Goal: Task Accomplishment & Management: Use online tool/utility

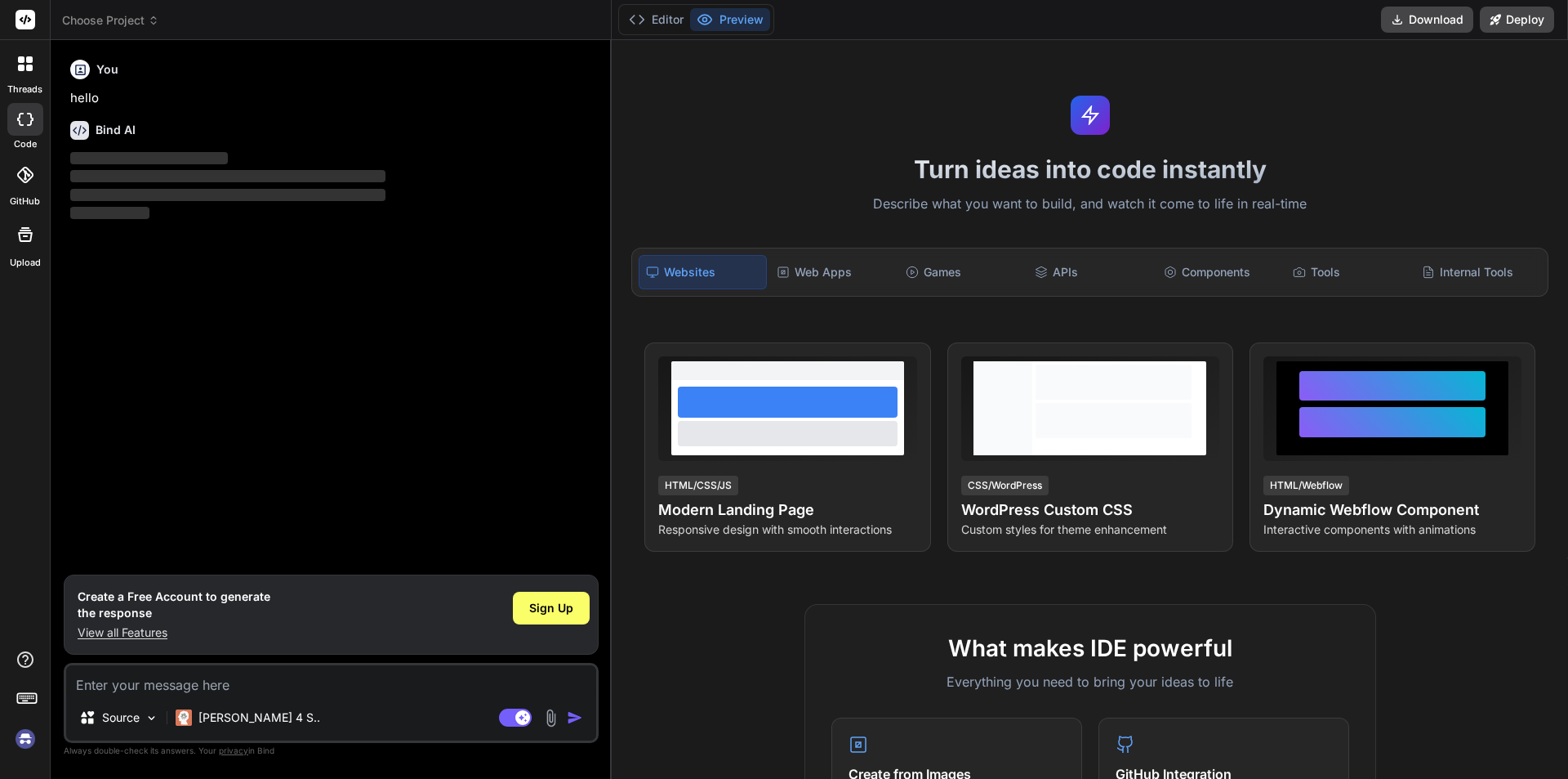
type textarea "x"
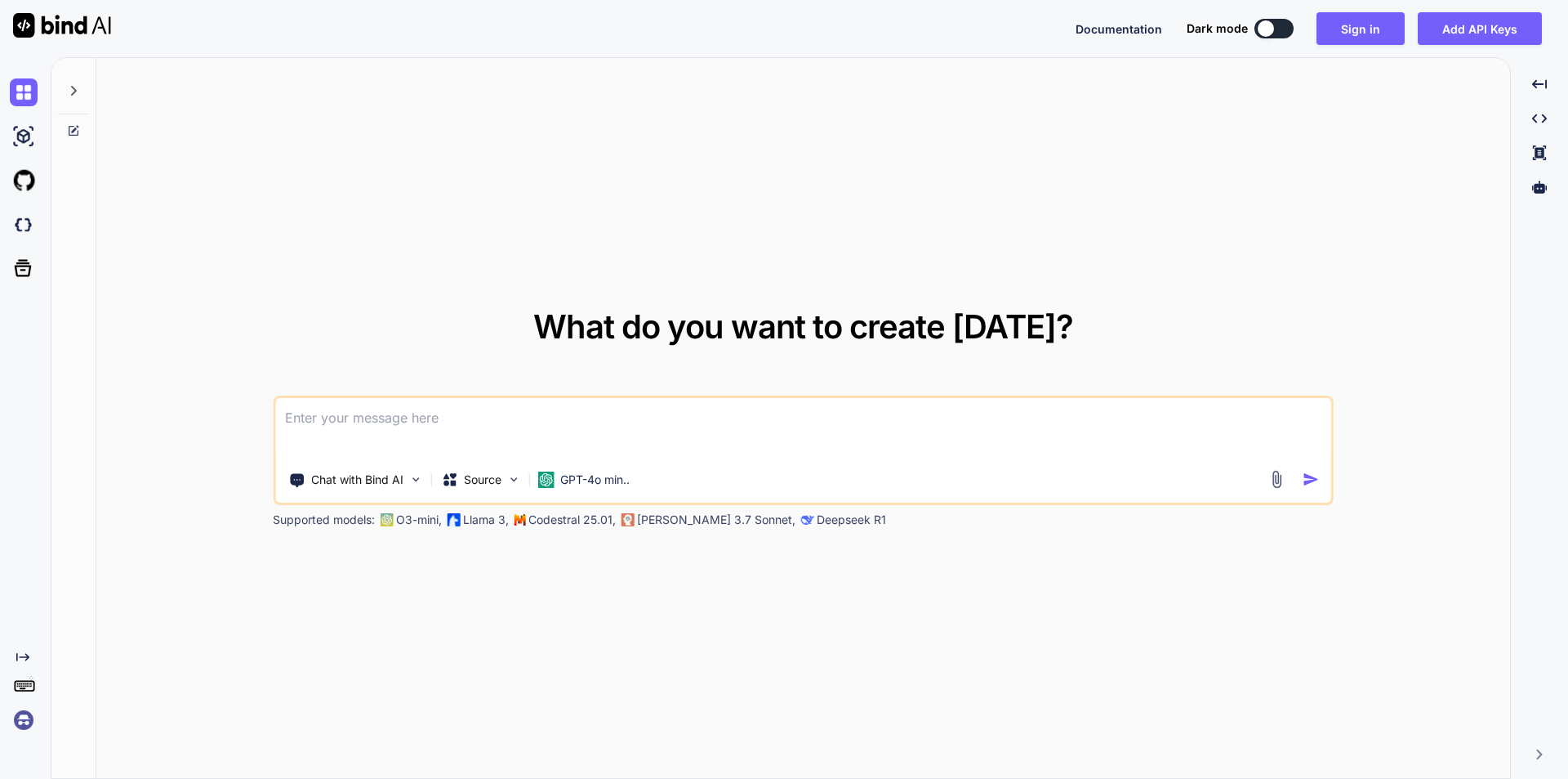
type textarea "x"
click at [1358, 23] on button "Sign in" at bounding box center [1361, 28] width 88 height 32
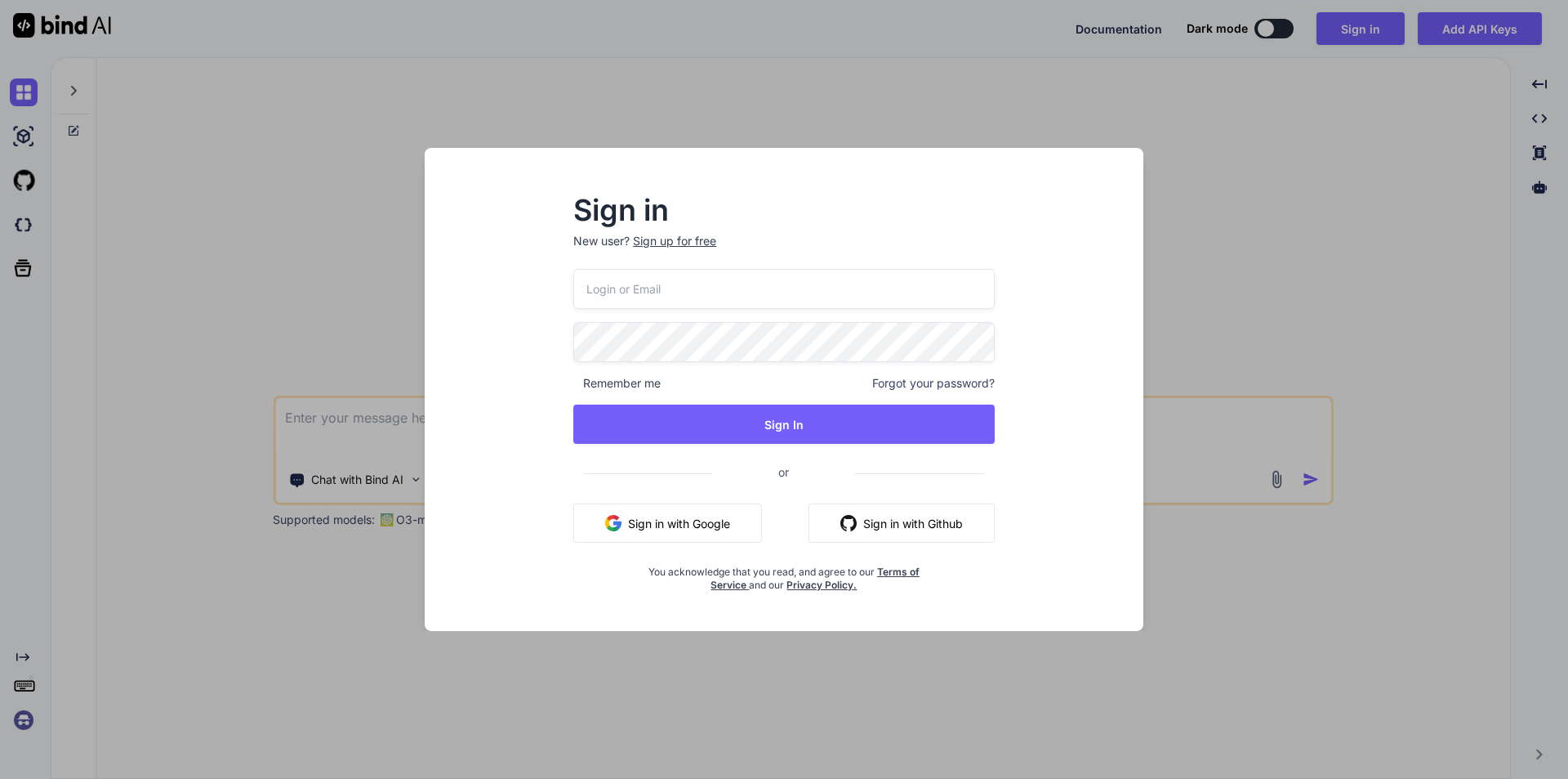
click at [669, 294] on input "email" at bounding box center [784, 288] width 421 height 40
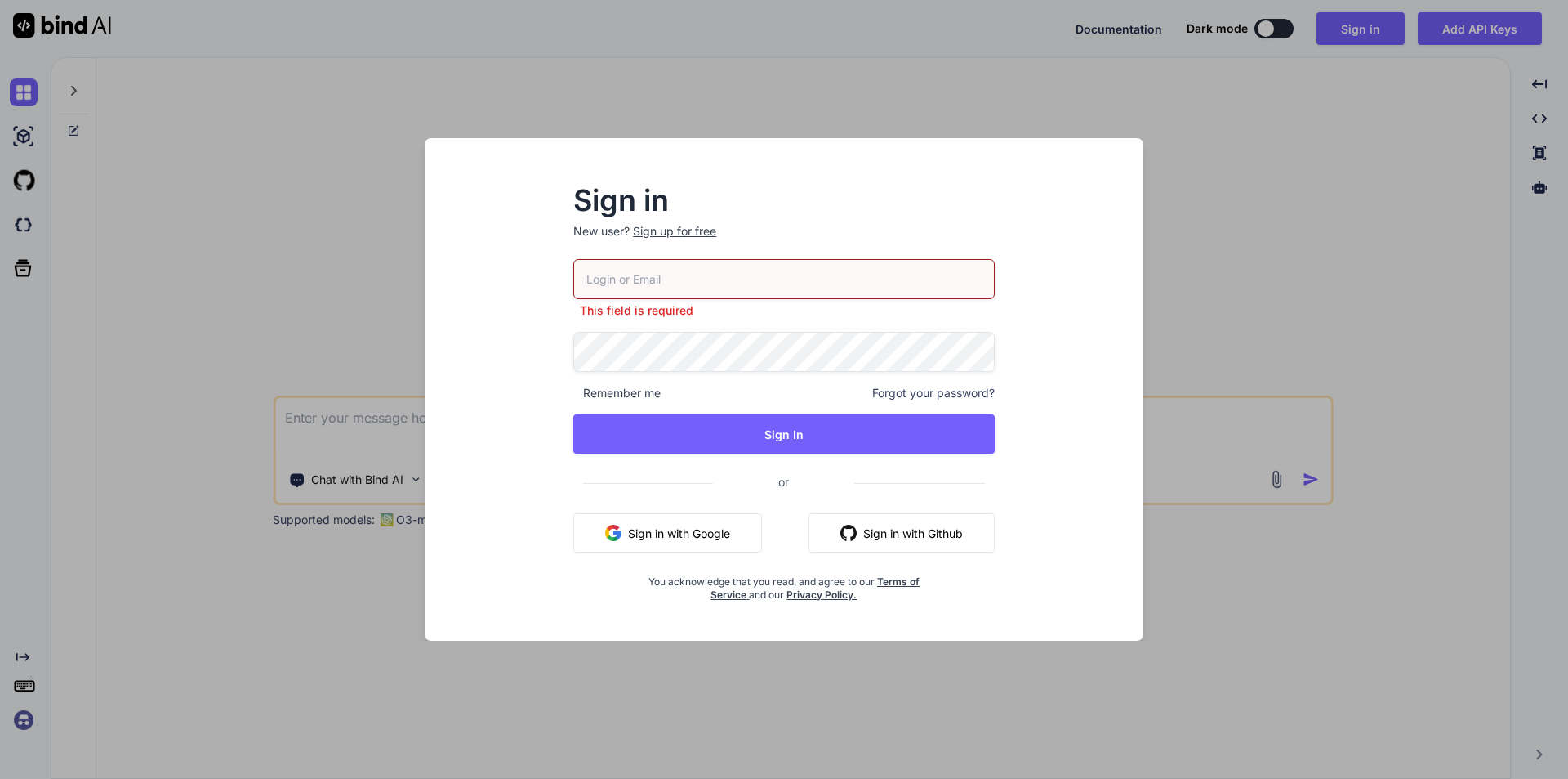
click at [669, 294] on input "email" at bounding box center [784, 279] width 421 height 40
type input "testai@yopmail.com"
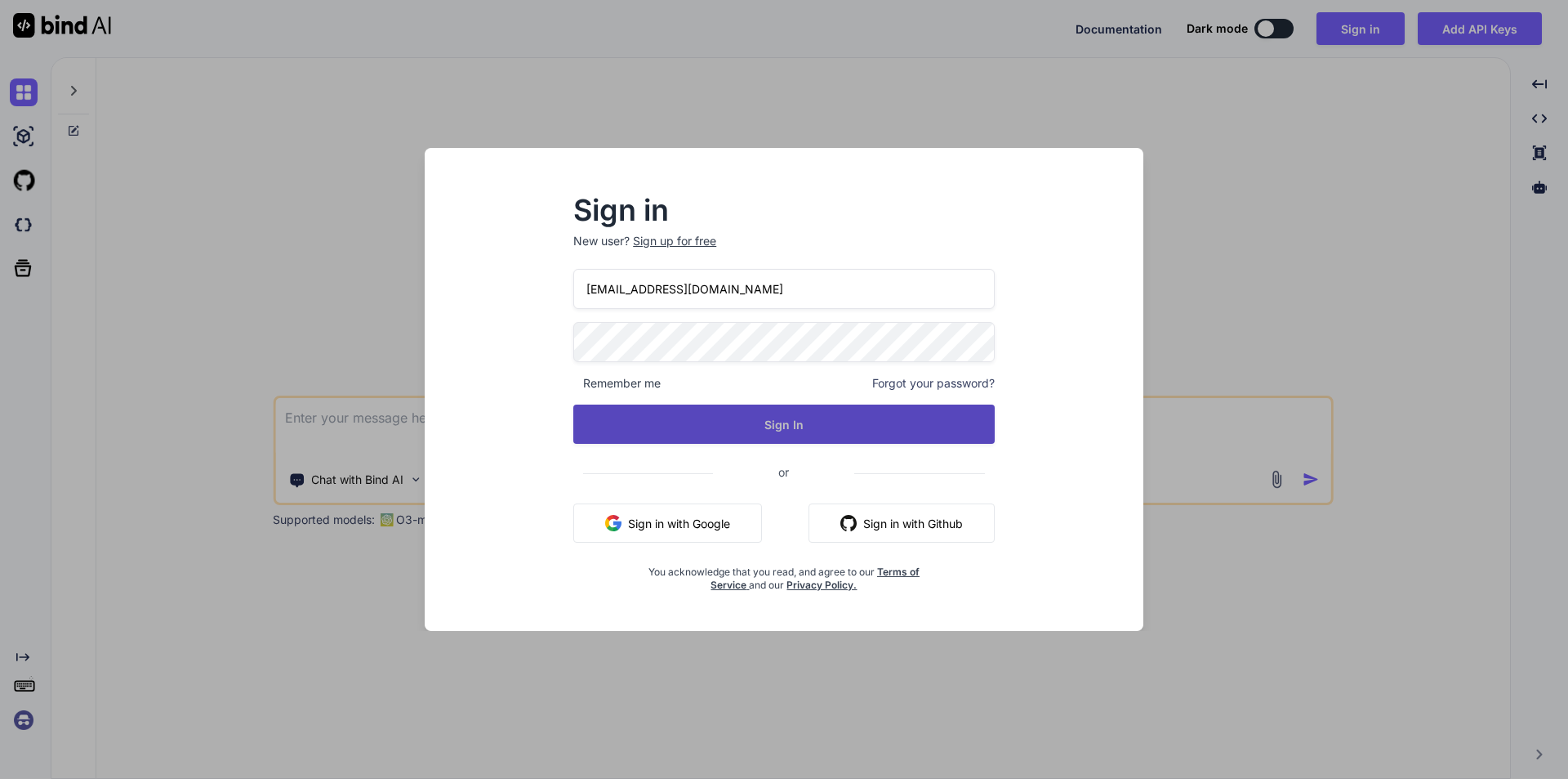
click at [789, 422] on button "Sign In" at bounding box center [784, 424] width 421 height 39
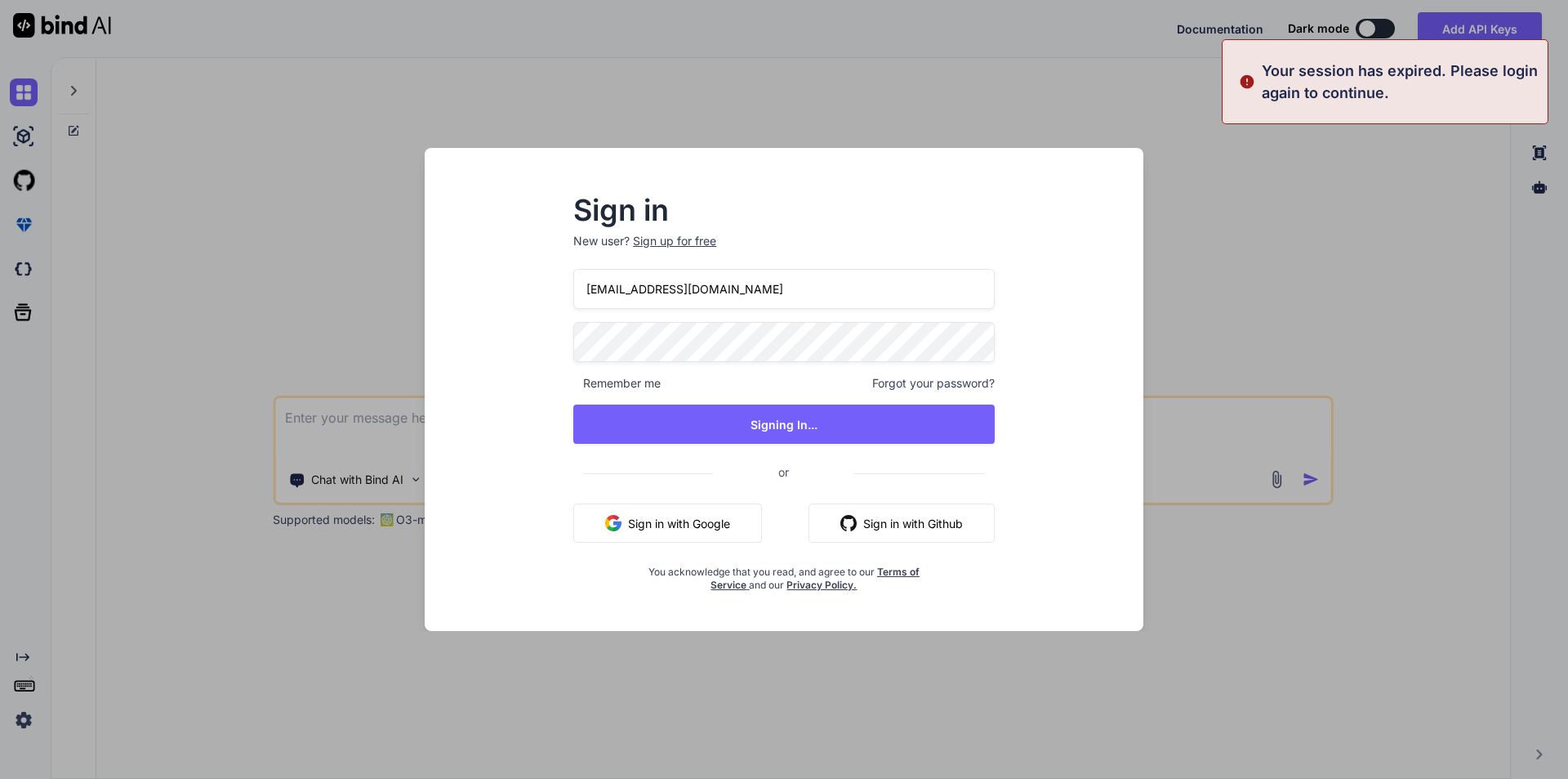
type textarea "x"
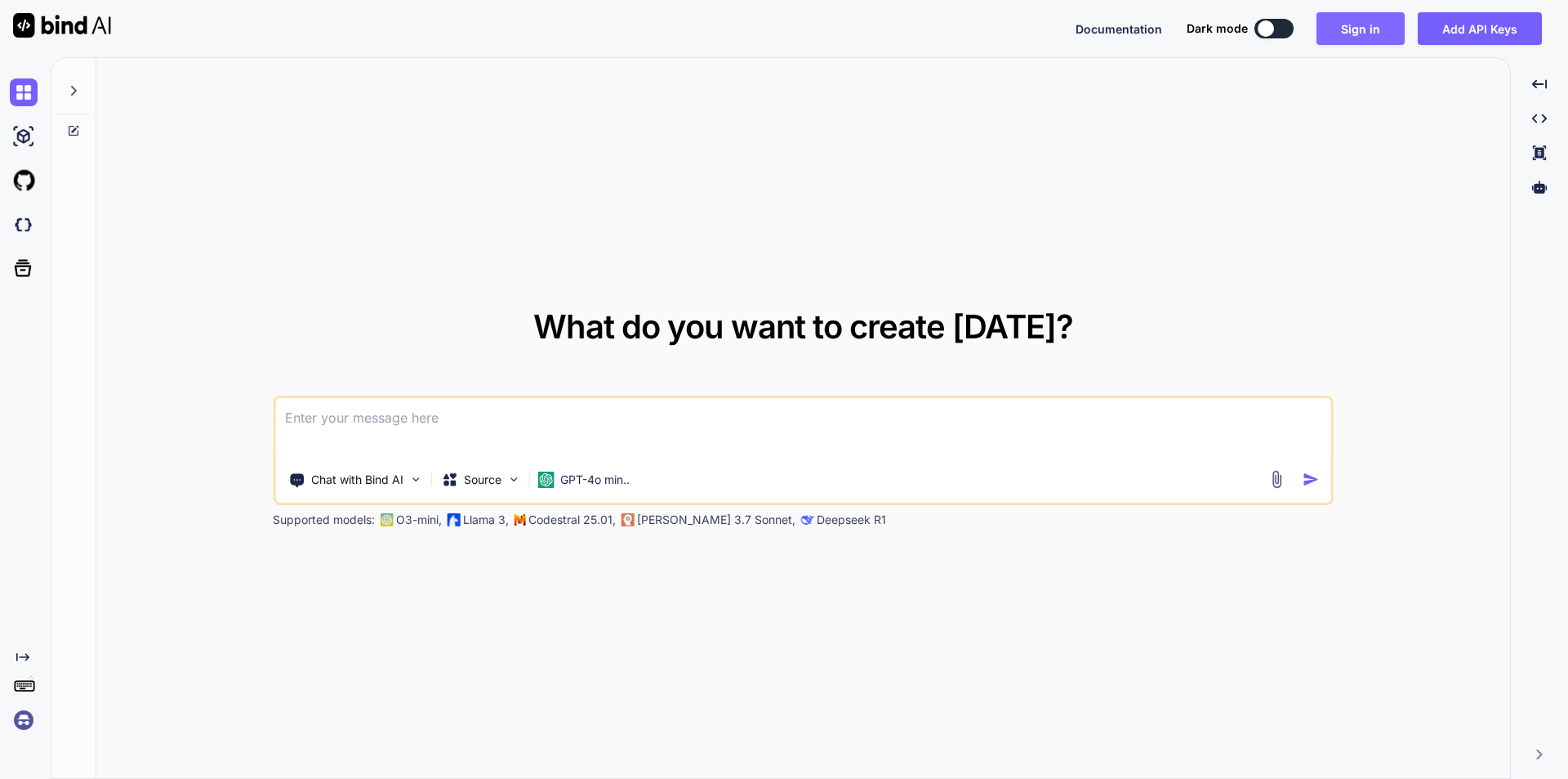
click at [1357, 33] on button "Sign in" at bounding box center [1361, 28] width 88 height 32
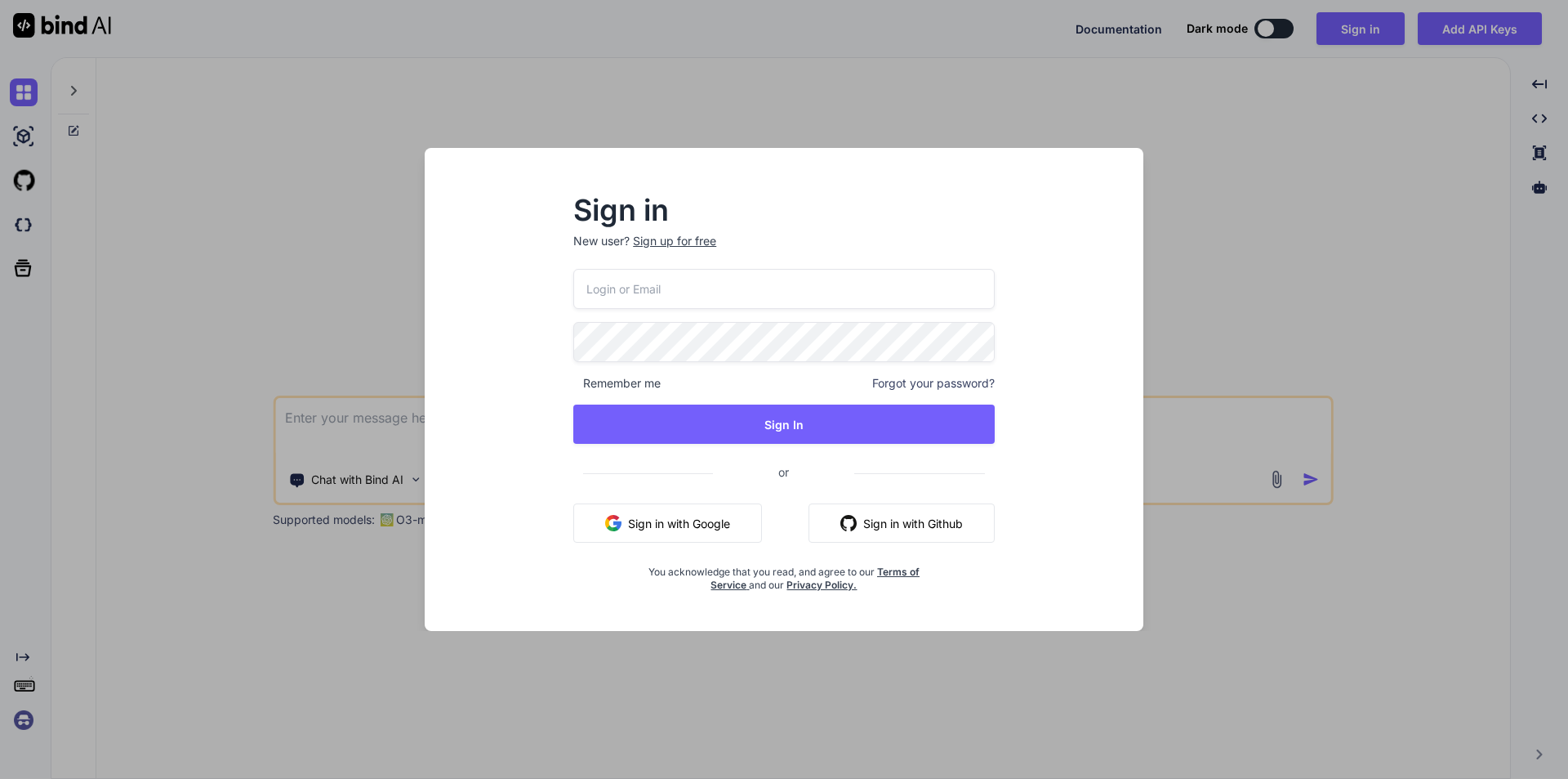
click at [637, 290] on input "email" at bounding box center [784, 288] width 421 height 40
type input "testai@yopmail.com"
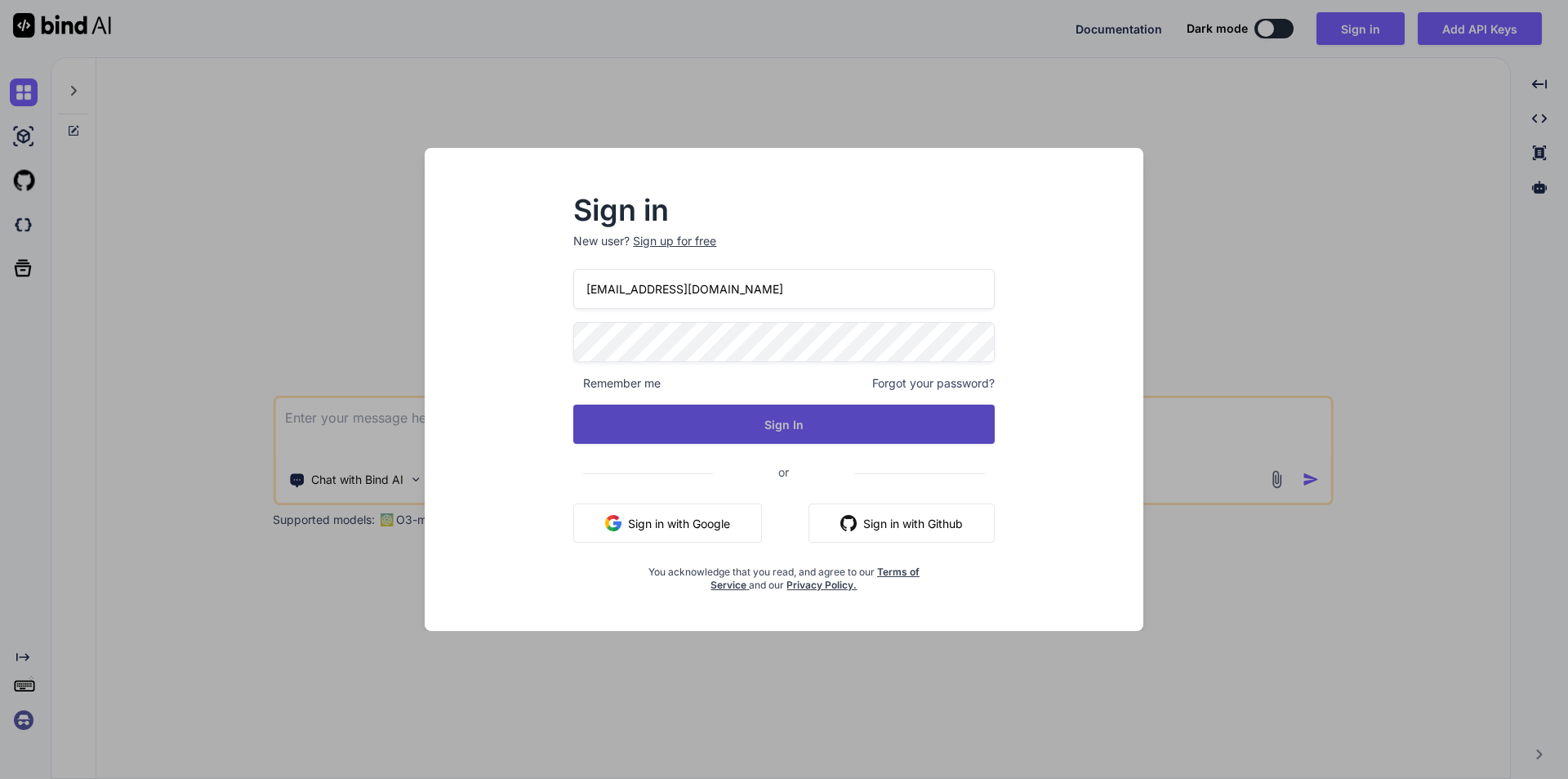
click at [782, 417] on button "Sign In" at bounding box center [784, 424] width 421 height 39
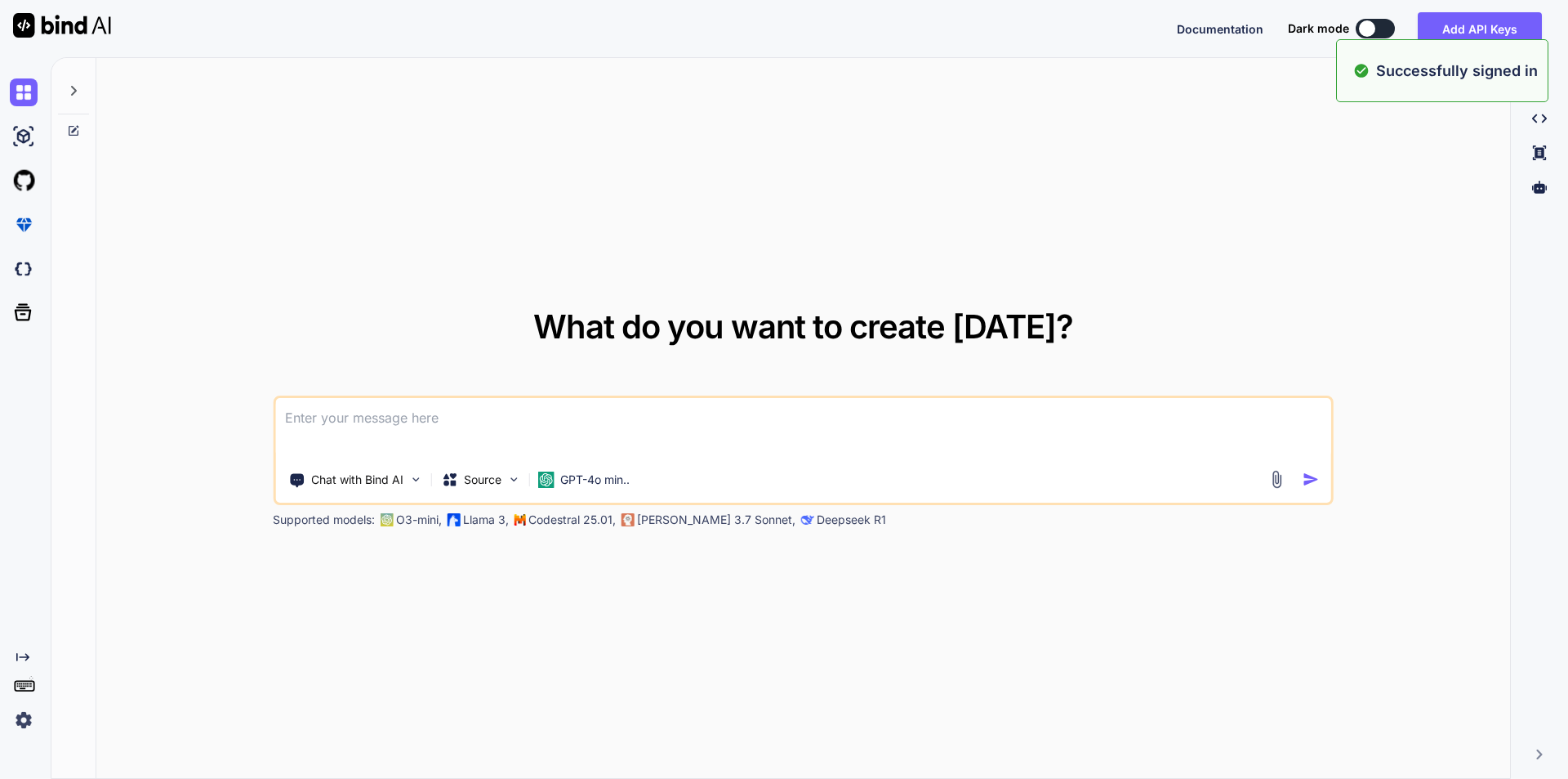
type textarea "x"
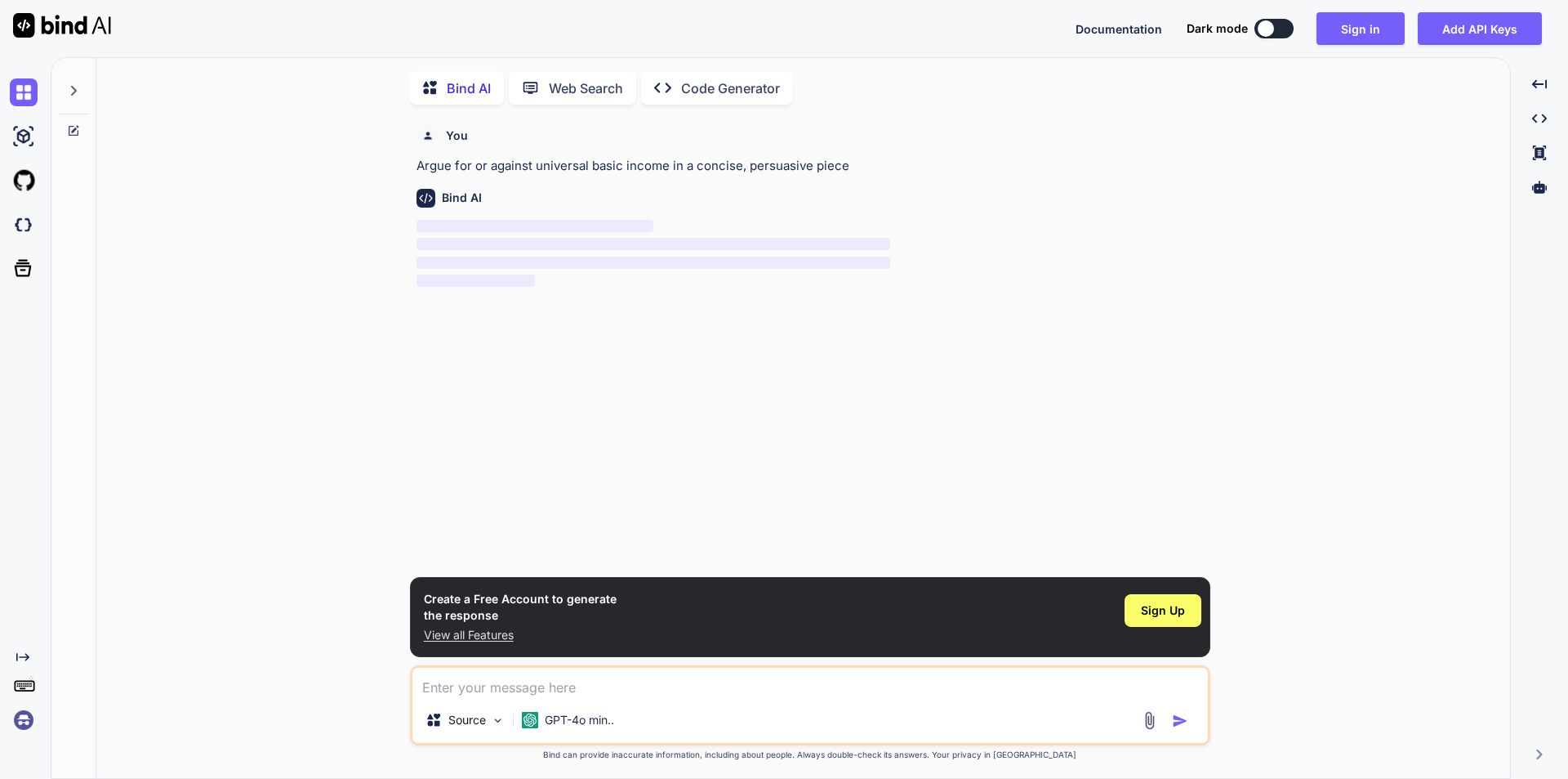
type textarea "x"
